Goal: Find specific page/section: Find specific page/section

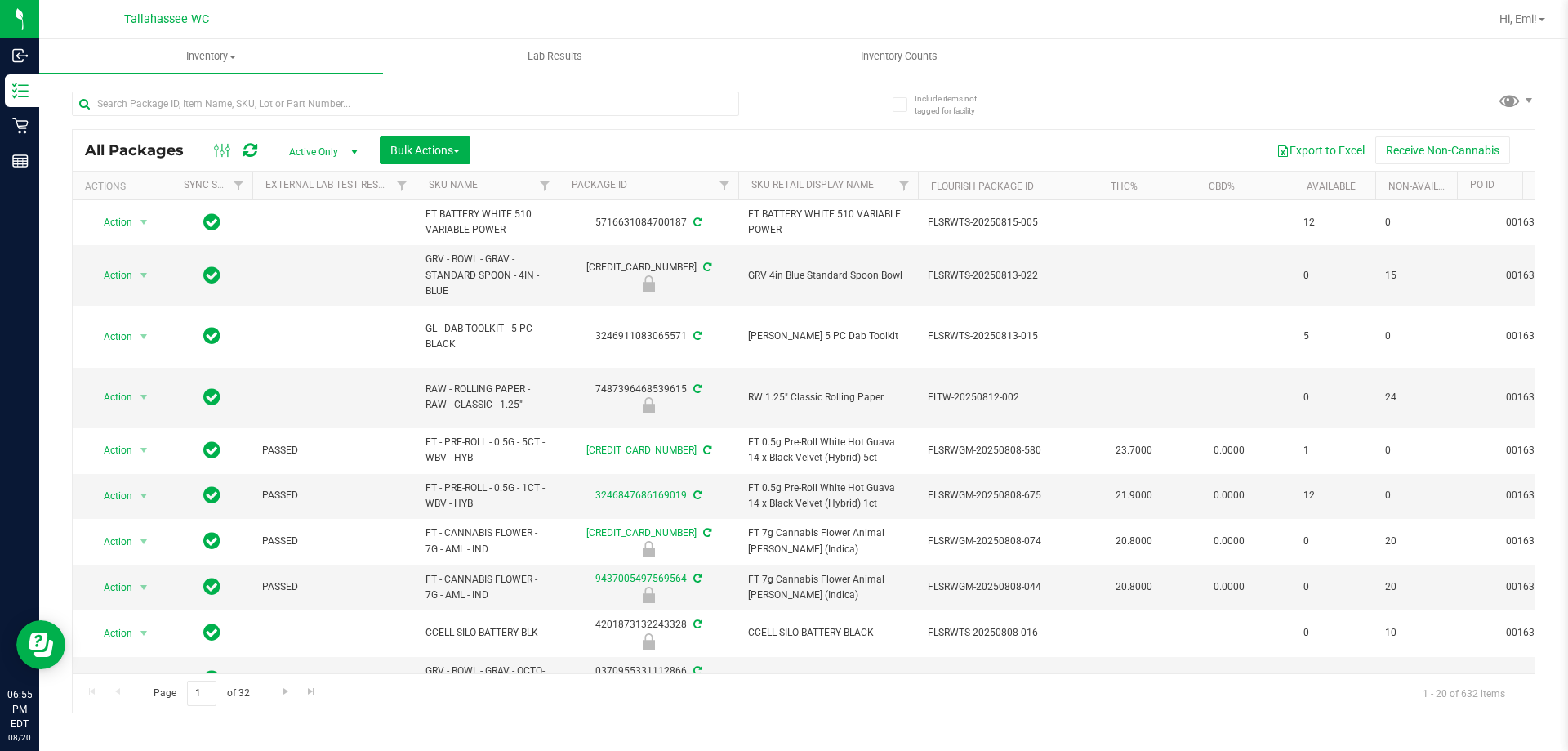
click at [539, 117] on div at bounding box center [405, 111] width 667 height 38
click at [534, 105] on input "text" at bounding box center [405, 103] width 667 height 24
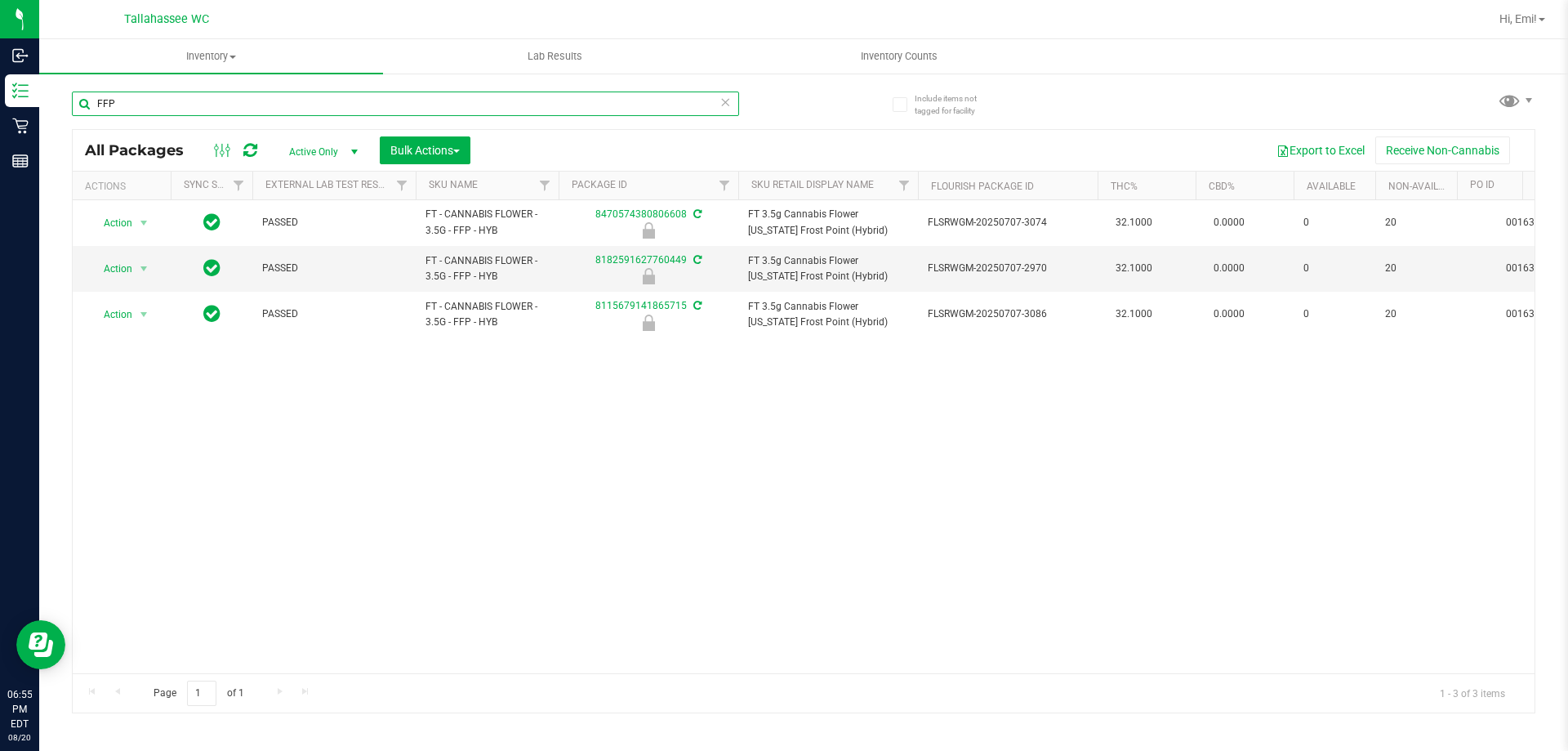
type input "FFP"
click at [725, 99] on icon at bounding box center [725, 101] width 12 height 20
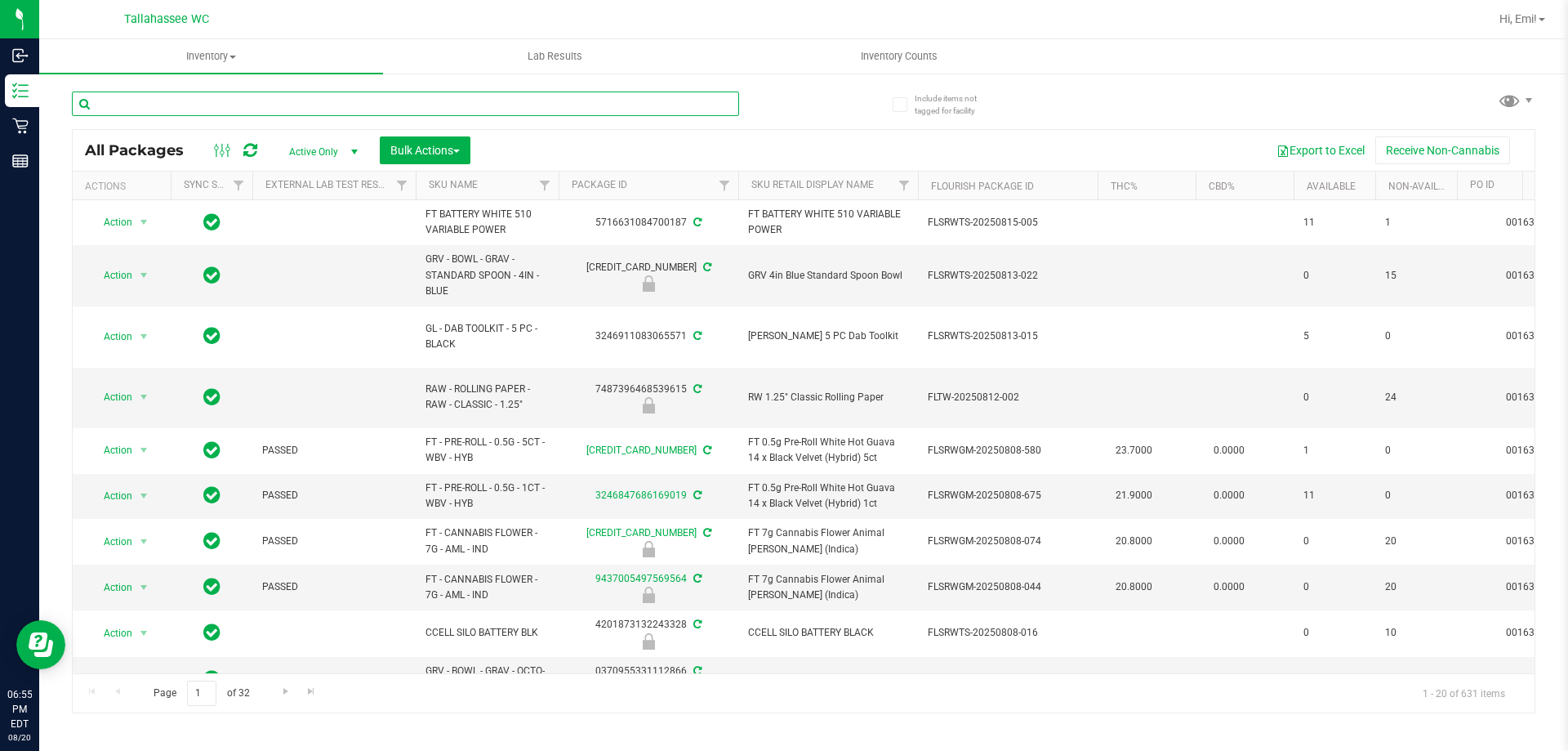
click at [580, 94] on input "text" at bounding box center [405, 103] width 667 height 24
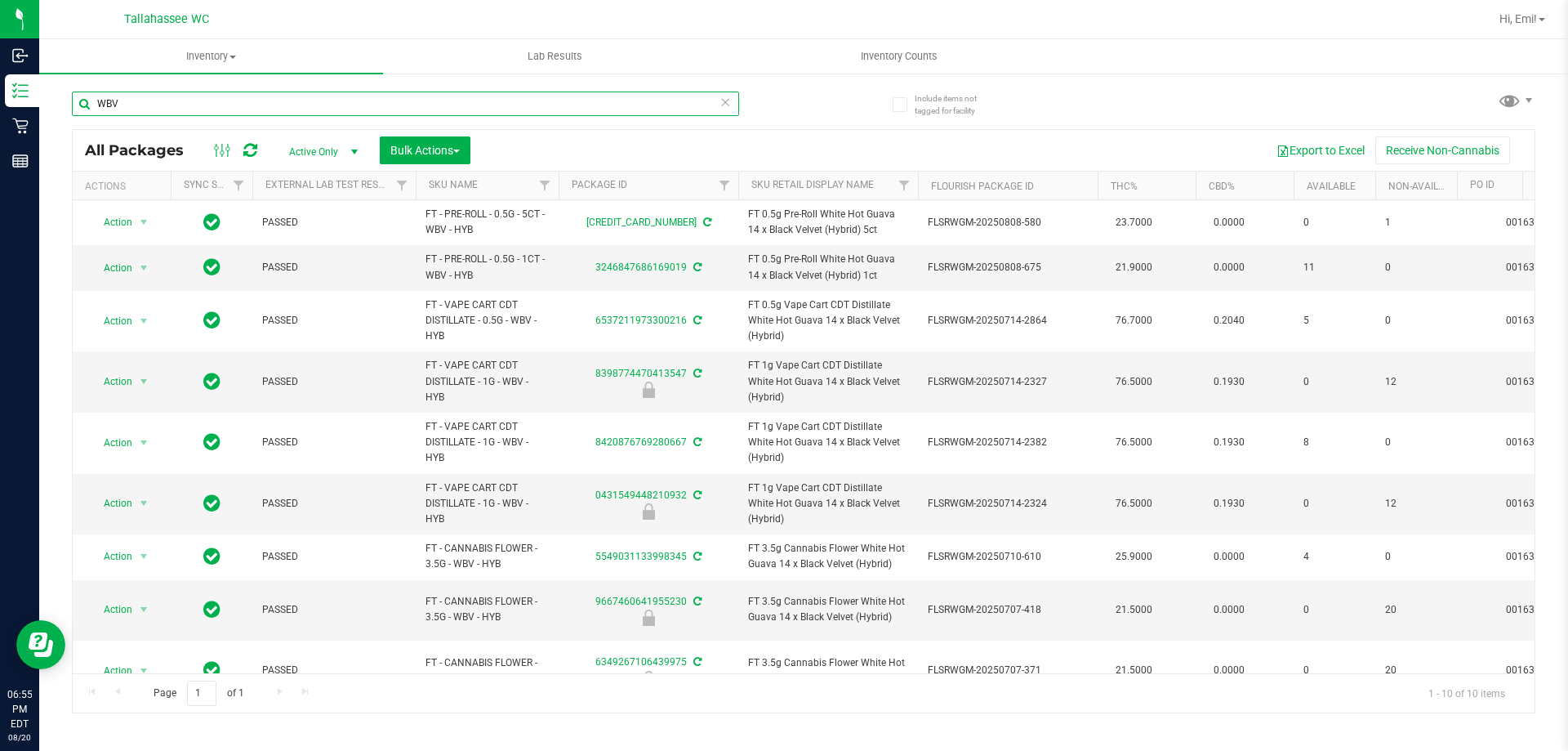
type input "WBV"
click at [724, 106] on icon at bounding box center [725, 101] width 12 height 20
